Goal: Task Accomplishment & Management: Use online tool/utility

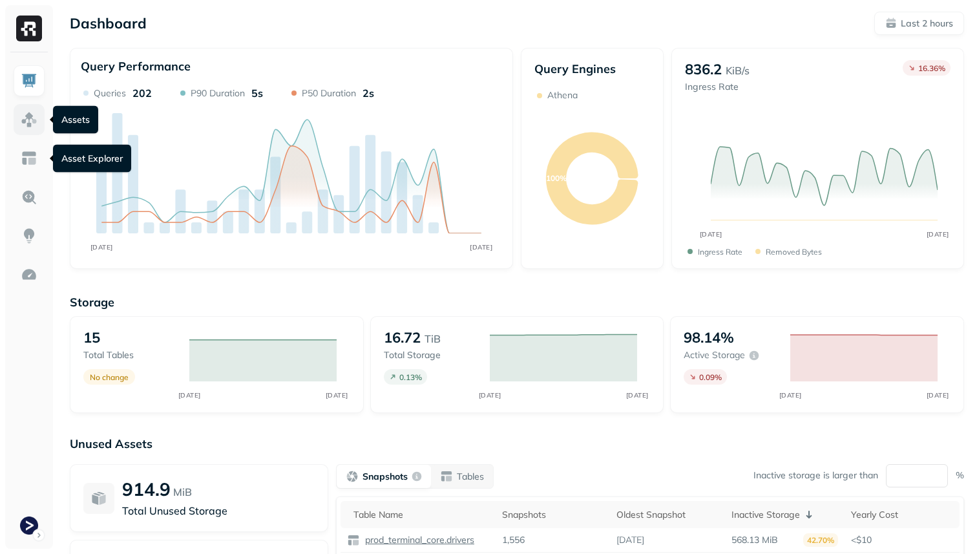
click at [28, 114] on img at bounding box center [29, 119] width 17 height 17
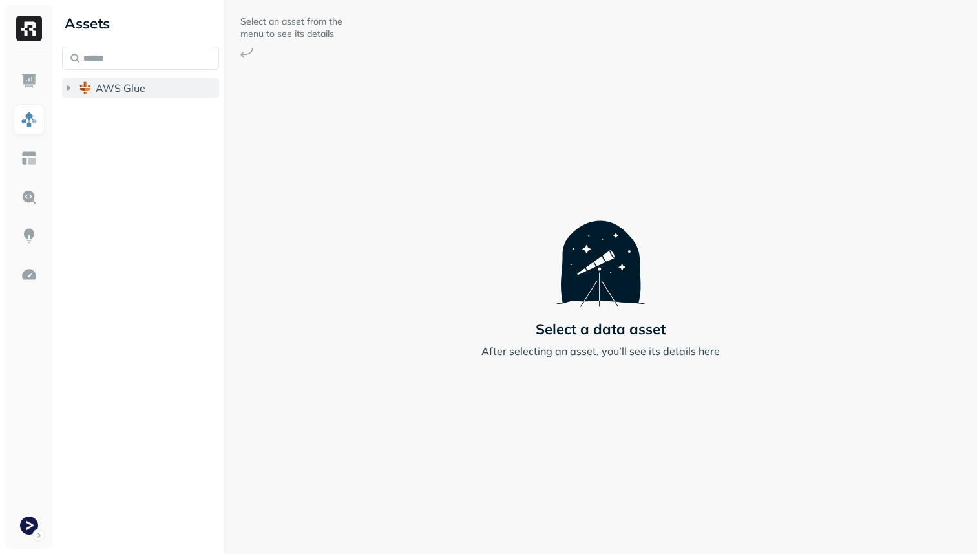
click at [109, 92] on span "AWS Glue" at bounding box center [121, 87] width 50 height 13
click at [120, 120] on button "prod_terminal_core" at bounding box center [147, 112] width 145 height 21
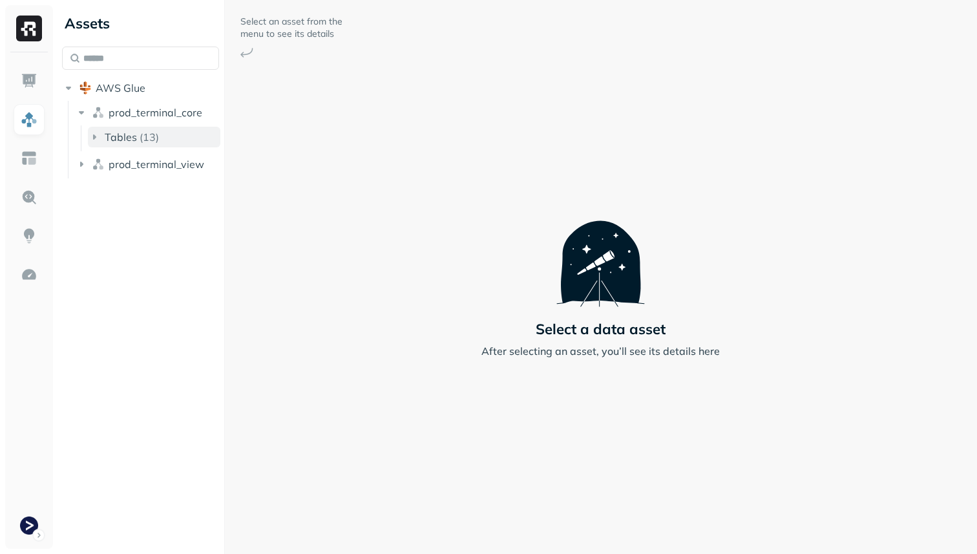
click at [131, 134] on span "Tables" at bounding box center [121, 137] width 32 height 13
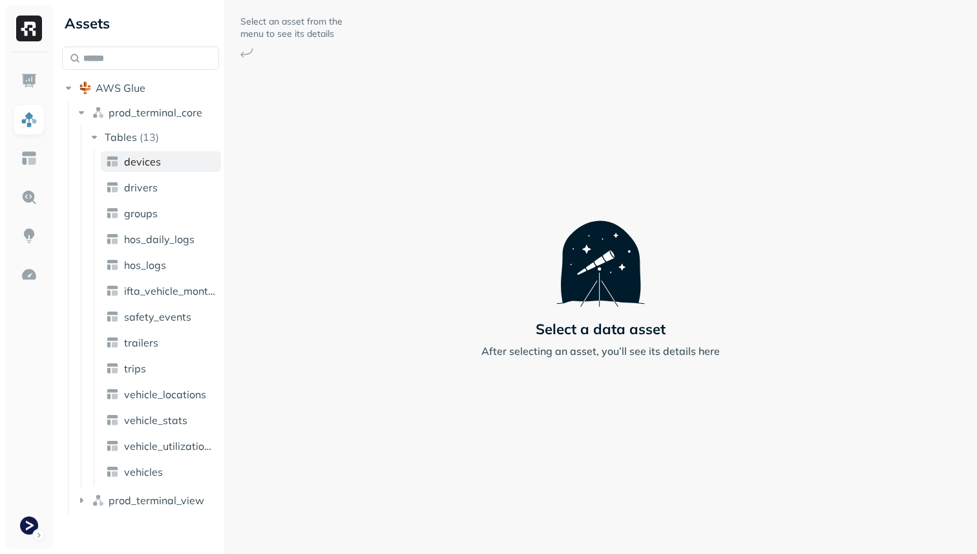
click at [136, 156] on span "devices" at bounding box center [142, 161] width 37 height 13
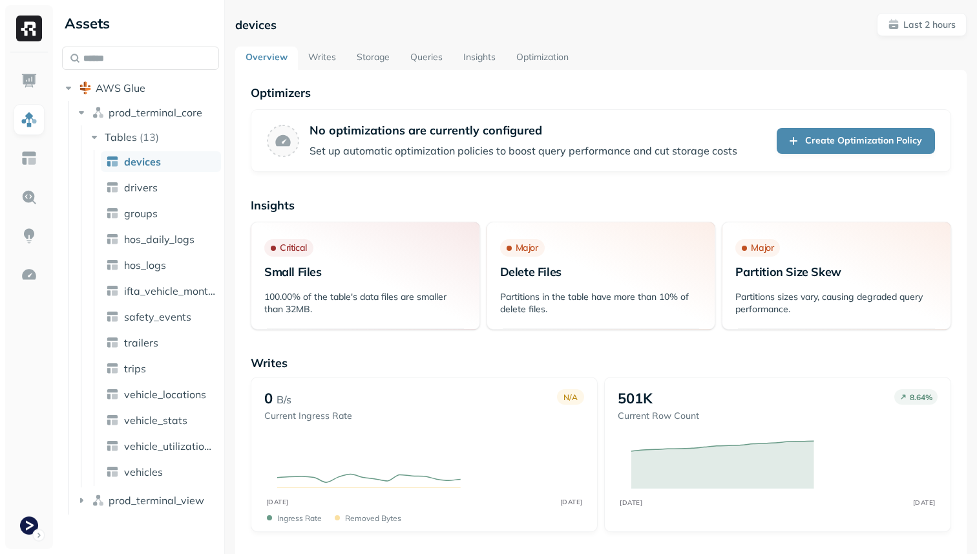
click at [545, 56] on link "Optimization" at bounding box center [542, 58] width 73 height 23
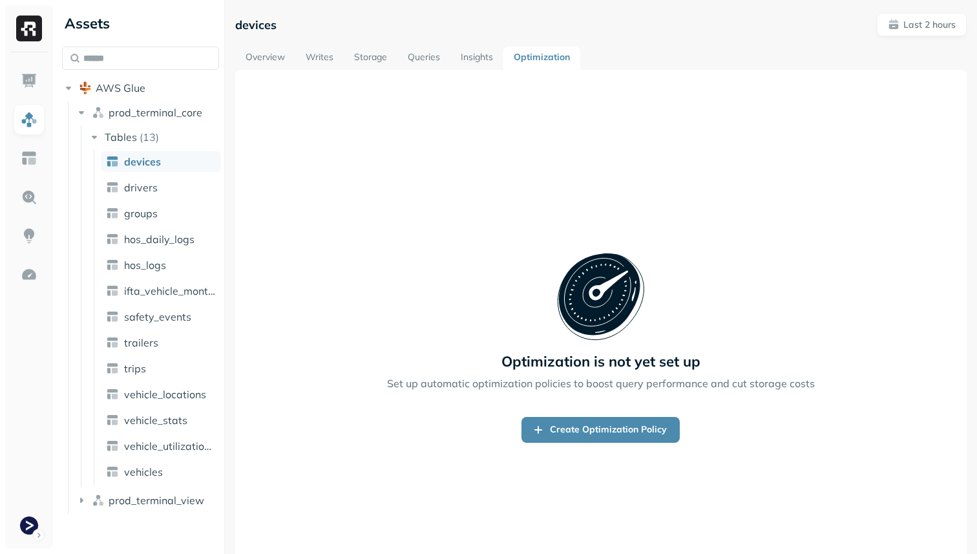
click at [257, 61] on link "Overview" at bounding box center [265, 58] width 60 height 23
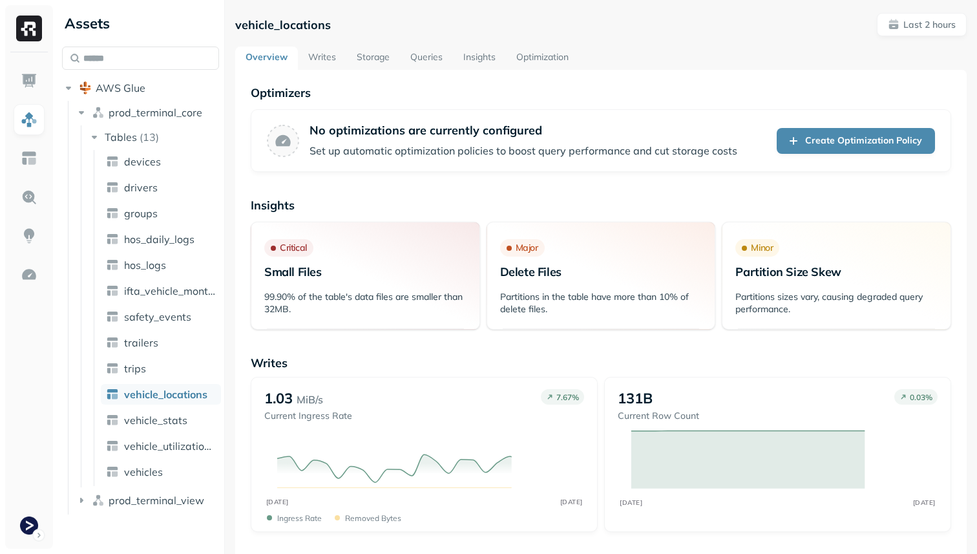
click at [519, 50] on link "Optimization" at bounding box center [542, 58] width 73 height 23
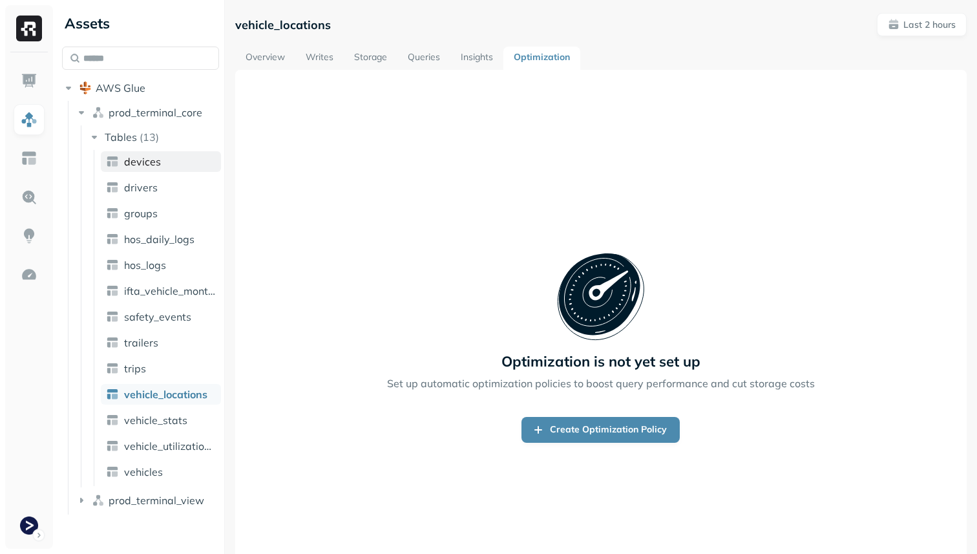
click at [148, 165] on span "devices" at bounding box center [142, 161] width 37 height 13
click at [331, 58] on link "Writes" at bounding box center [319, 58] width 48 height 23
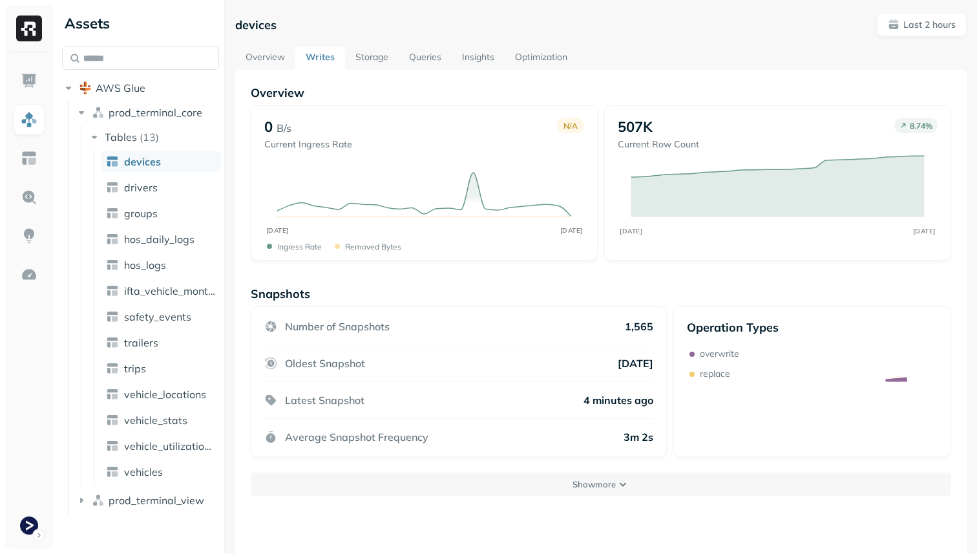
click at [368, 57] on link "Storage" at bounding box center [372, 58] width 54 height 23
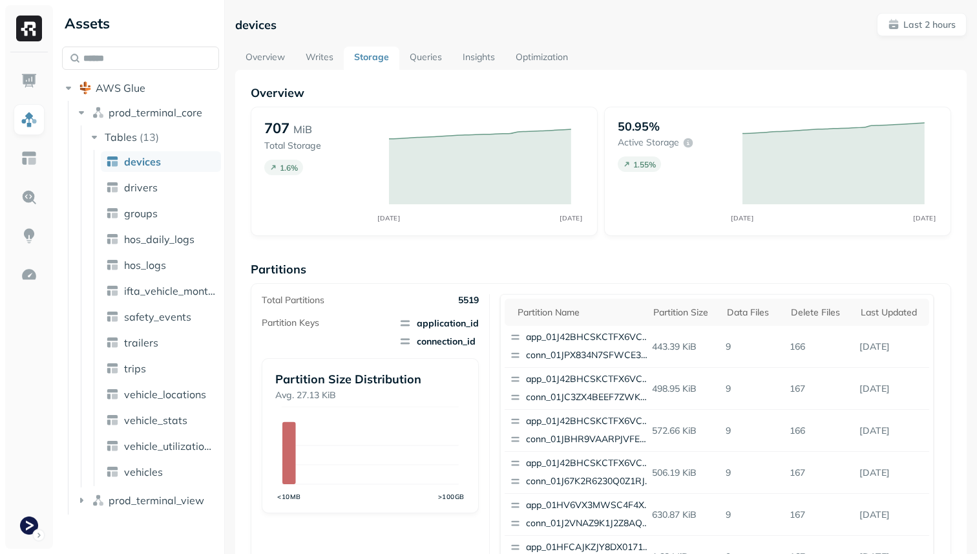
click at [333, 63] on link "Writes" at bounding box center [319, 58] width 48 height 23
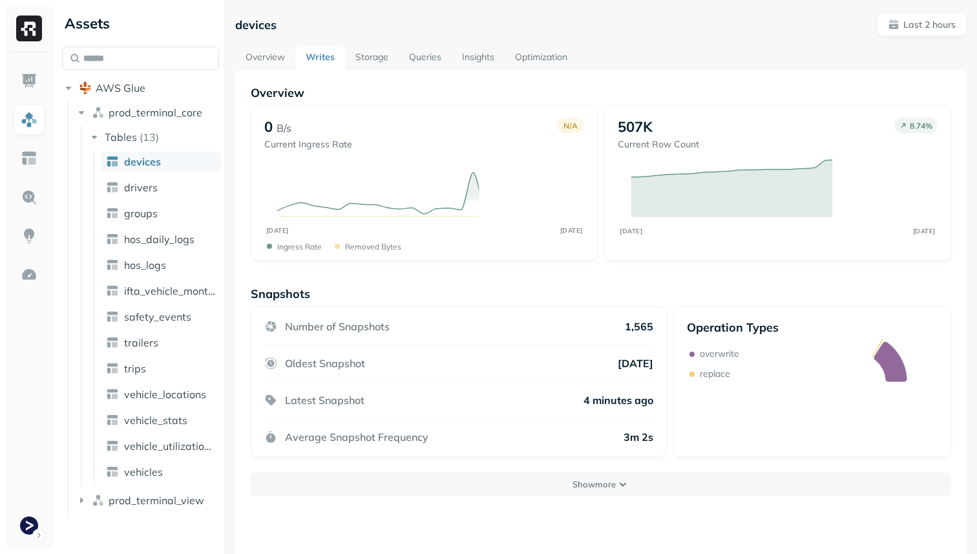
click at [377, 64] on link "Storage" at bounding box center [372, 58] width 54 height 23
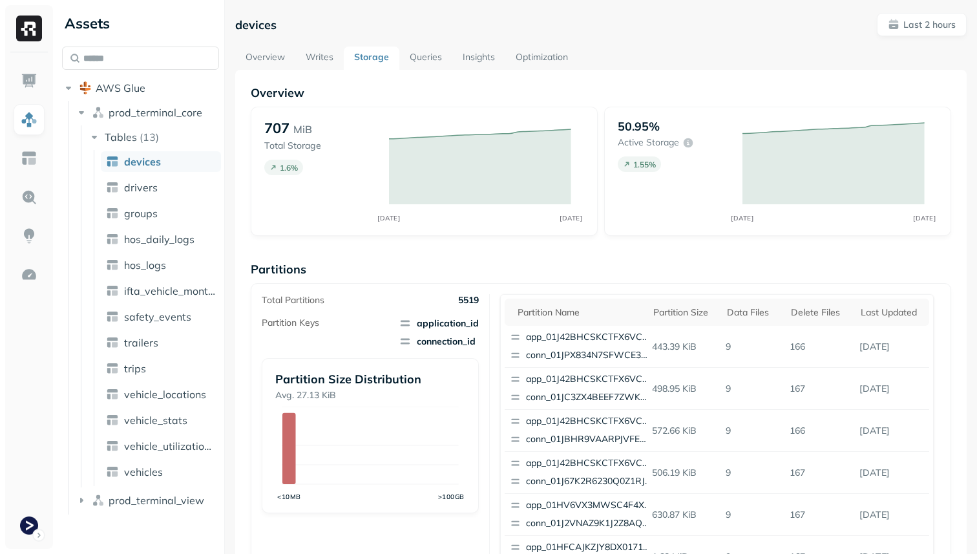
click at [262, 60] on link "Overview" at bounding box center [265, 58] width 60 height 23
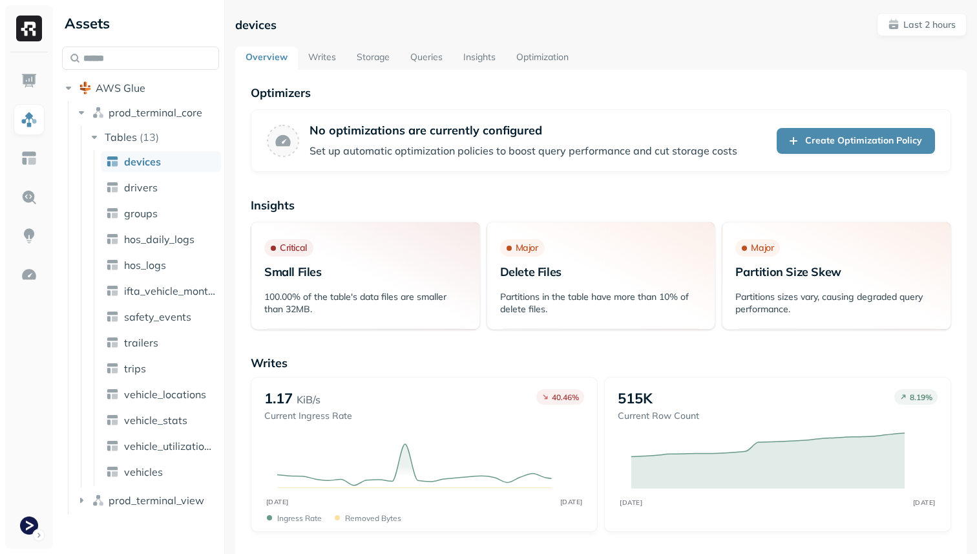
click at [472, 53] on link "Insights" at bounding box center [479, 58] width 53 height 23
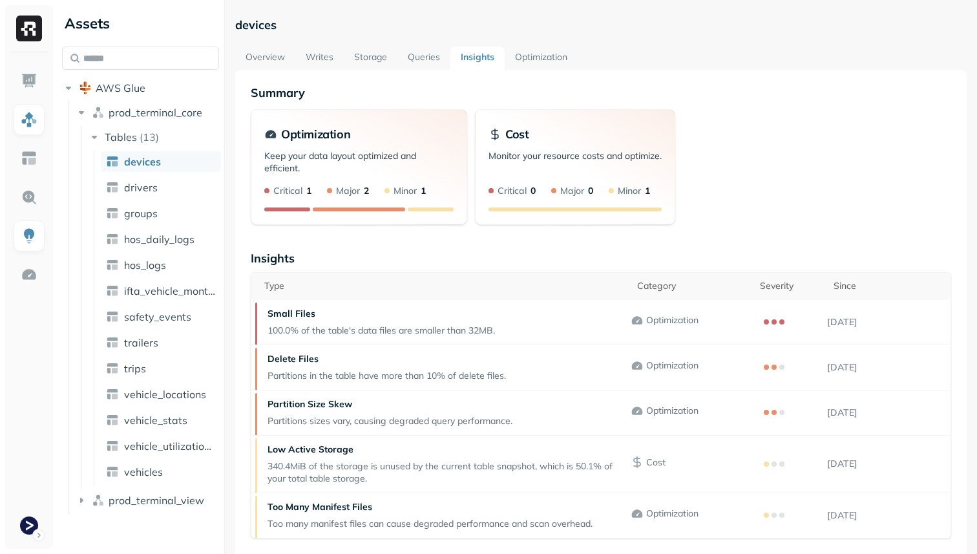
click at [527, 63] on link "Optimization" at bounding box center [541, 58] width 73 height 23
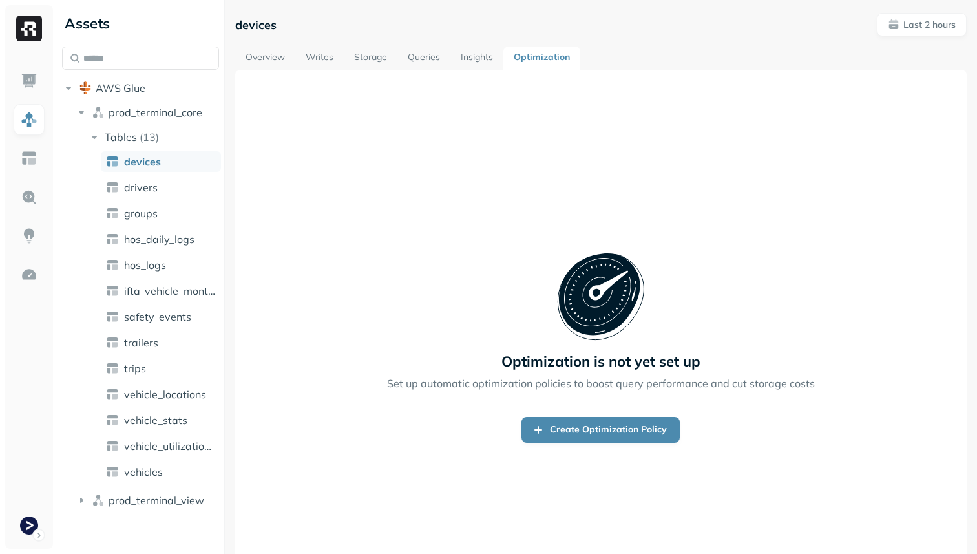
click at [308, 61] on link "Writes" at bounding box center [319, 58] width 48 height 23
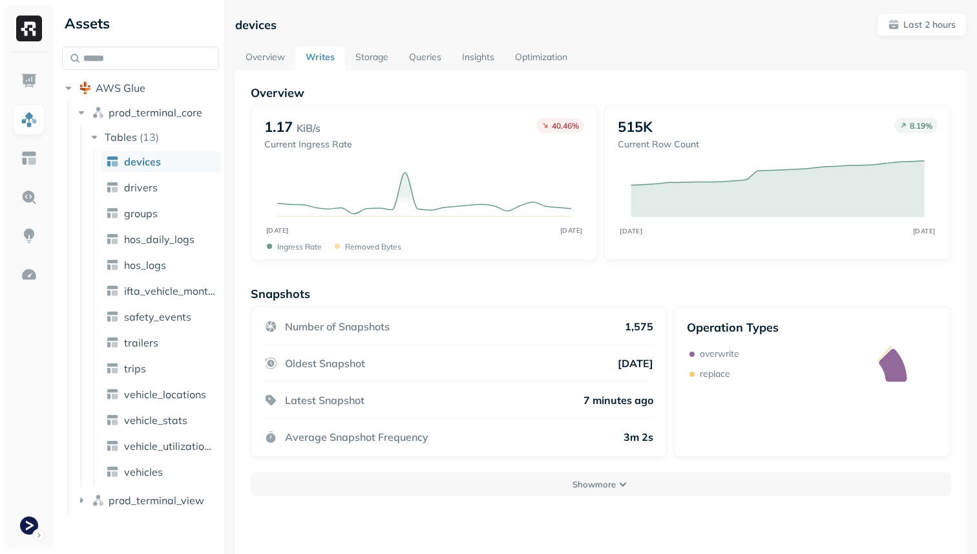
click at [270, 54] on link "Overview" at bounding box center [265, 58] width 60 height 23
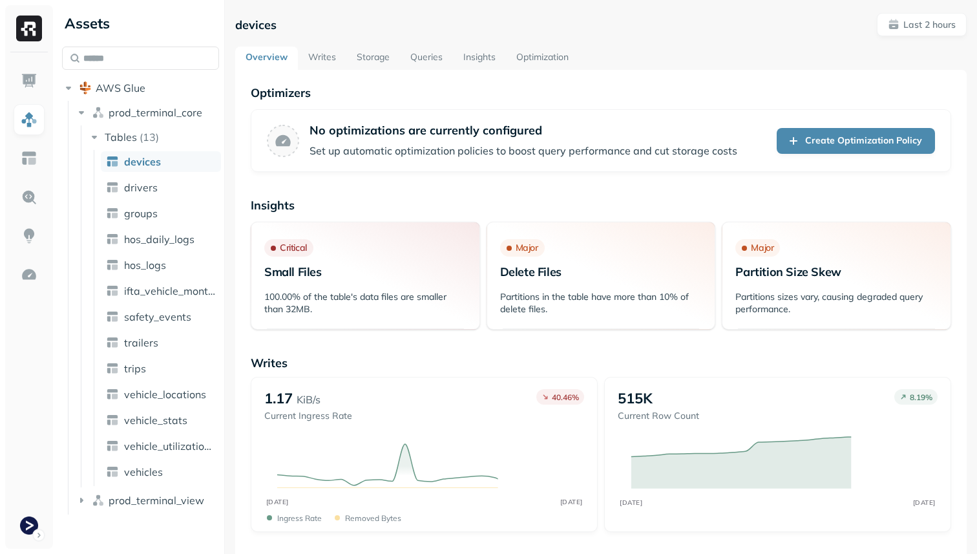
click at [326, 58] on link "Writes" at bounding box center [322, 58] width 48 height 23
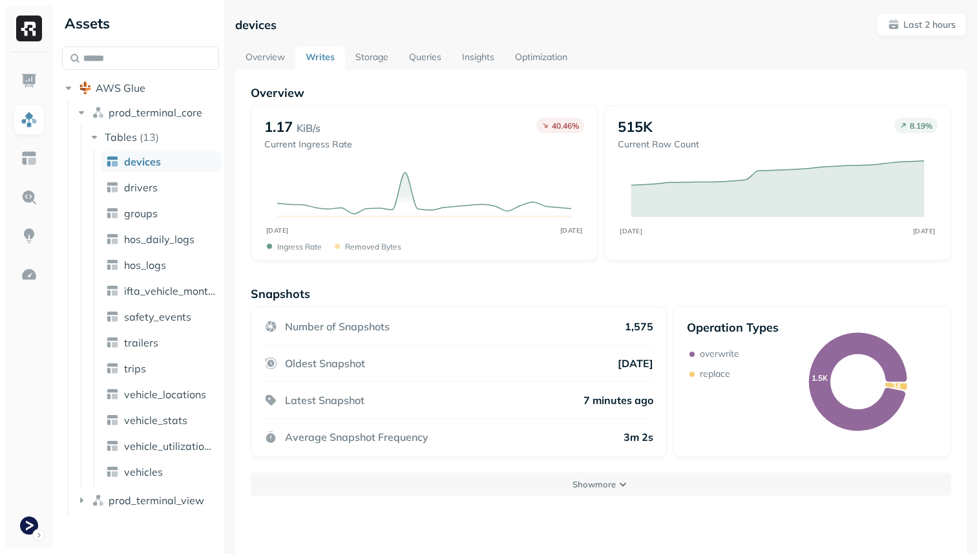
click at [549, 58] on link "Optimization" at bounding box center [541, 58] width 73 height 23
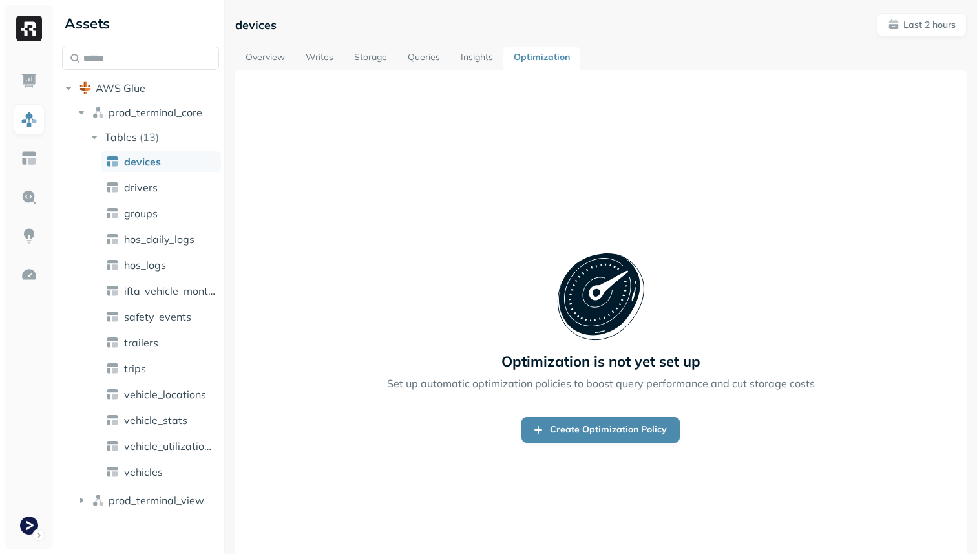
click at [379, 69] on link "Storage" at bounding box center [371, 58] width 54 height 23
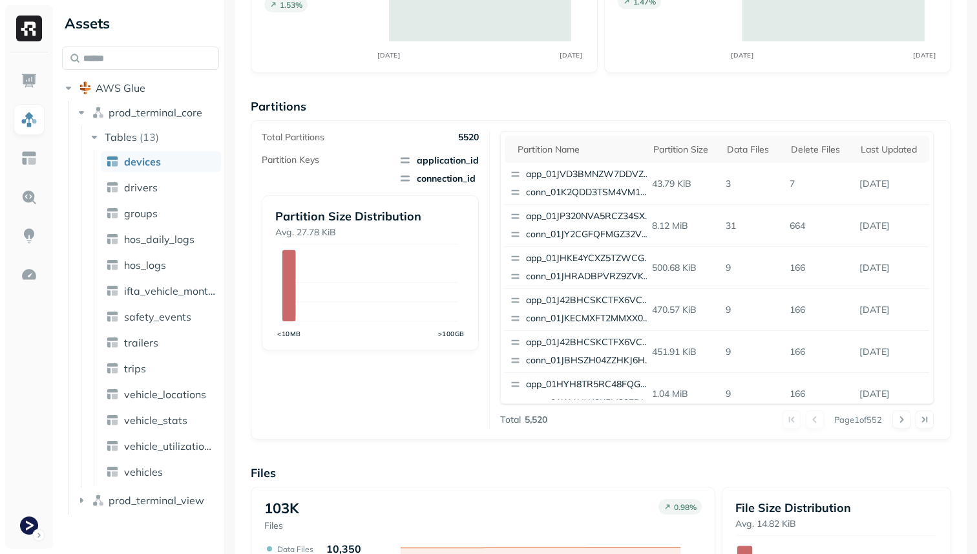
scroll to position [40, 0]
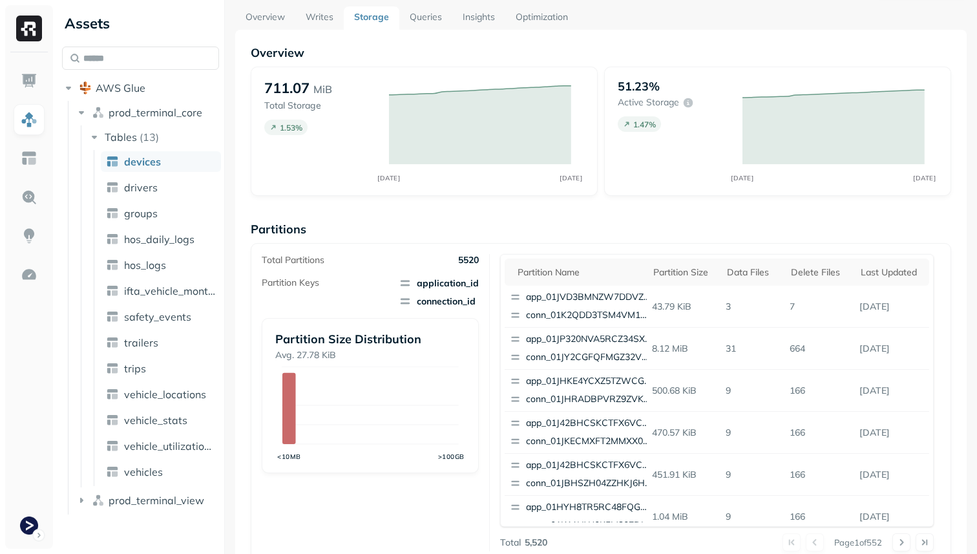
click at [554, 16] on link "Optimization" at bounding box center [541, 17] width 73 height 23
